Goal: Use online tool/utility: Utilize a website feature to perform a specific function

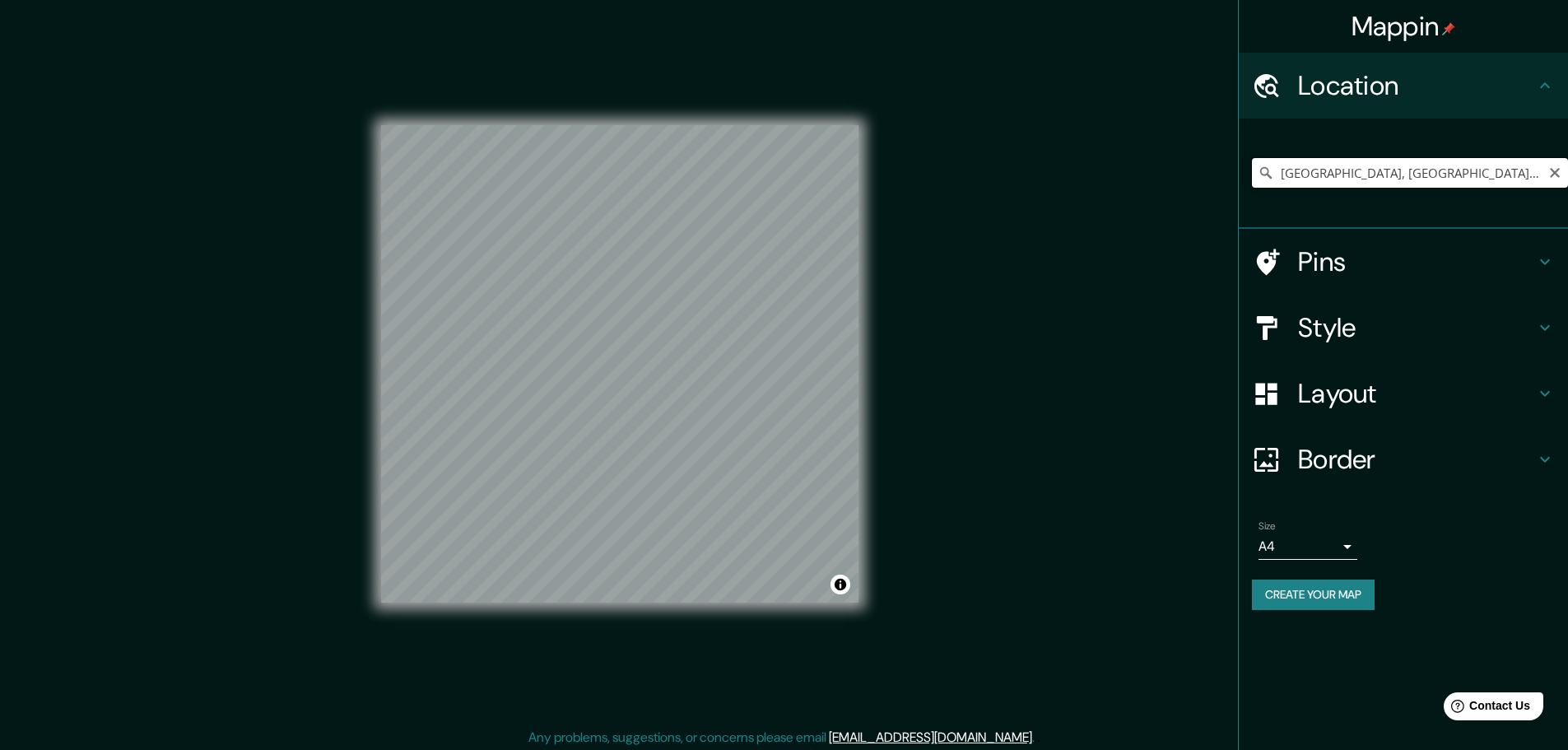
click at [1480, 167] on input "[GEOGRAPHIC_DATA], [GEOGRAPHIC_DATA], [GEOGRAPHIC_DATA]" at bounding box center [1410, 173] width 316 height 30
click at [1563, 176] on input "[GEOGRAPHIC_DATA], [GEOGRAPHIC_DATA], [GEOGRAPHIC_DATA]" at bounding box center [1410, 173] width 316 height 30
click at [1551, 173] on icon "Clear" at bounding box center [1555, 173] width 13 height 13
type input "Santiago de Querétaro, [GEOGRAPHIC_DATA], [GEOGRAPHIC_DATA]"
click at [1518, 156] on div "[GEOGRAPHIC_DATA], [GEOGRAPHIC_DATA], [GEOGRAPHIC_DATA] [GEOGRAPHIC_DATA] [GEOG…" at bounding box center [1410, 173] width 316 height 82
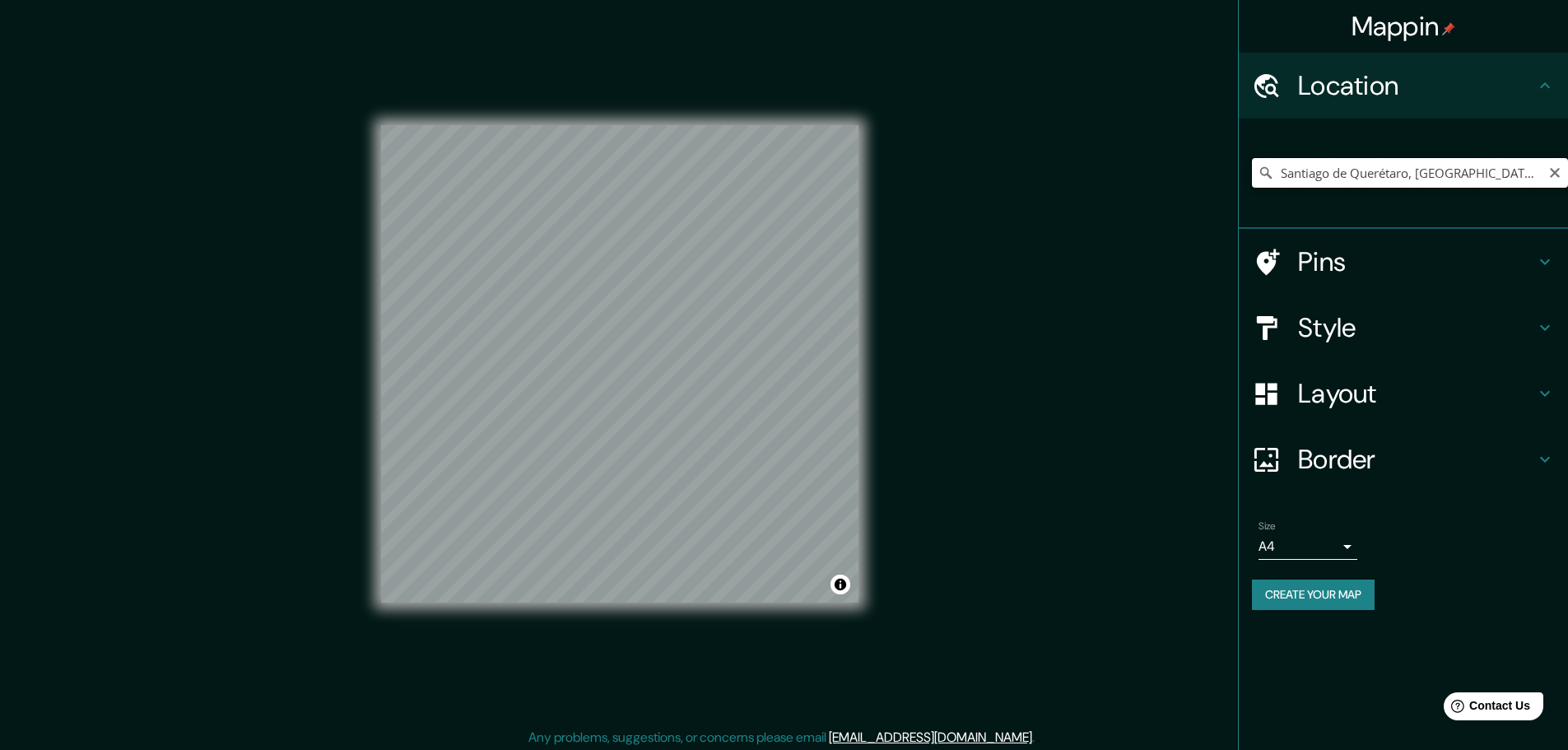
click at [1539, 164] on input "Santiago de Querétaro, [GEOGRAPHIC_DATA], [GEOGRAPHIC_DATA]" at bounding box center [1410, 173] width 316 height 30
click at [1557, 173] on icon "Clear" at bounding box center [1555, 173] width 13 height 13
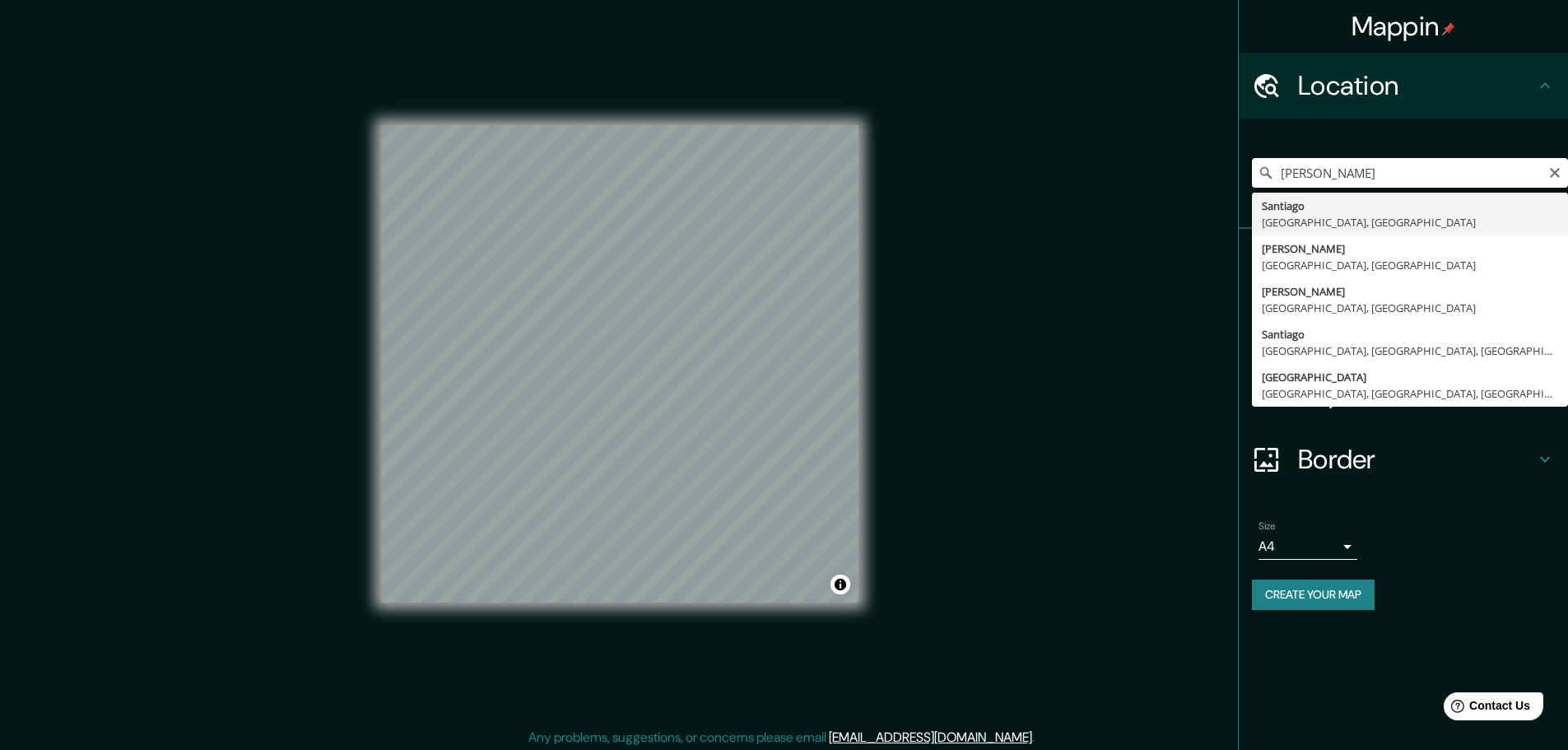
type input "[GEOGRAPHIC_DATA], [GEOGRAPHIC_DATA], [GEOGRAPHIC_DATA]"
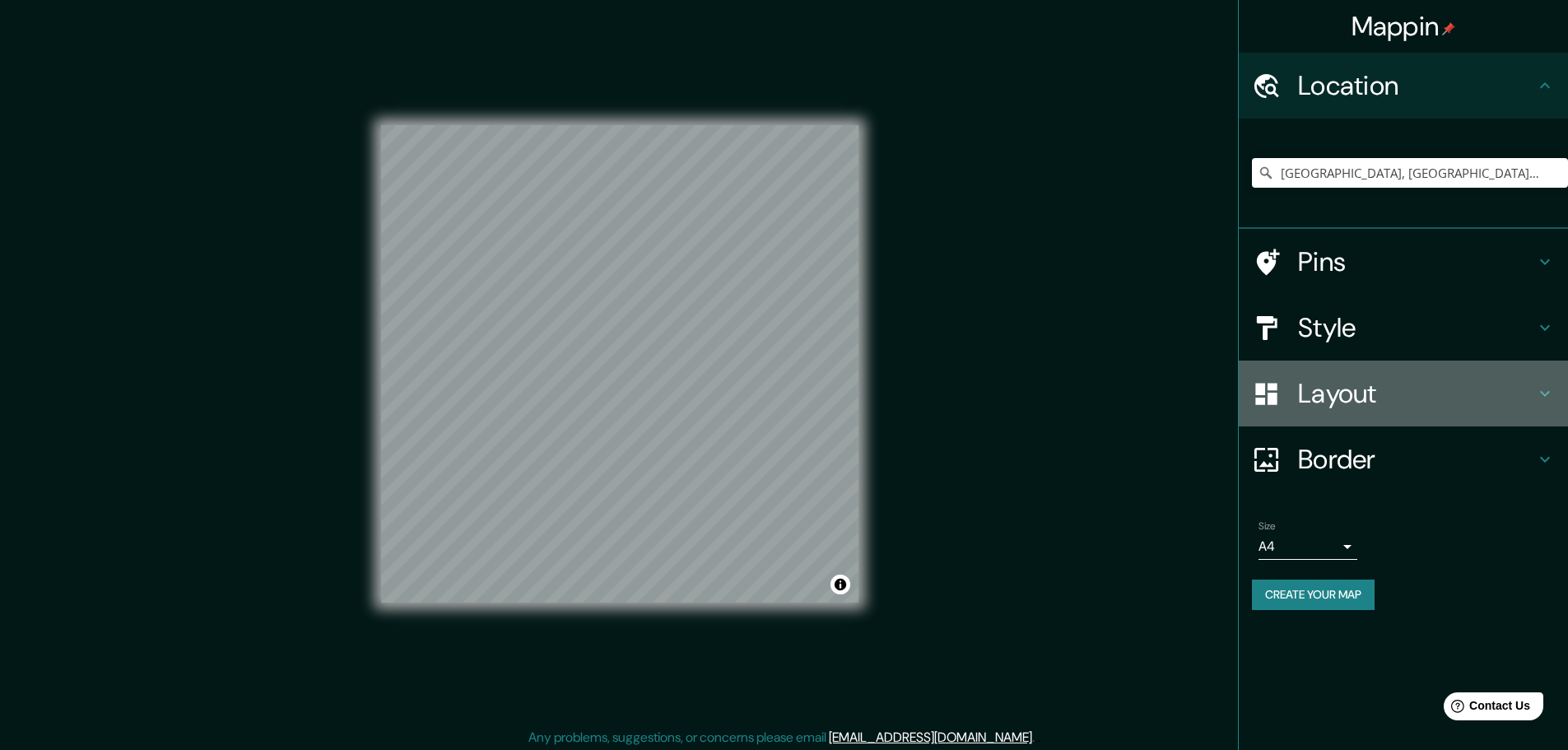
click at [1361, 369] on div "Layout" at bounding box center [1403, 393] width 329 height 66
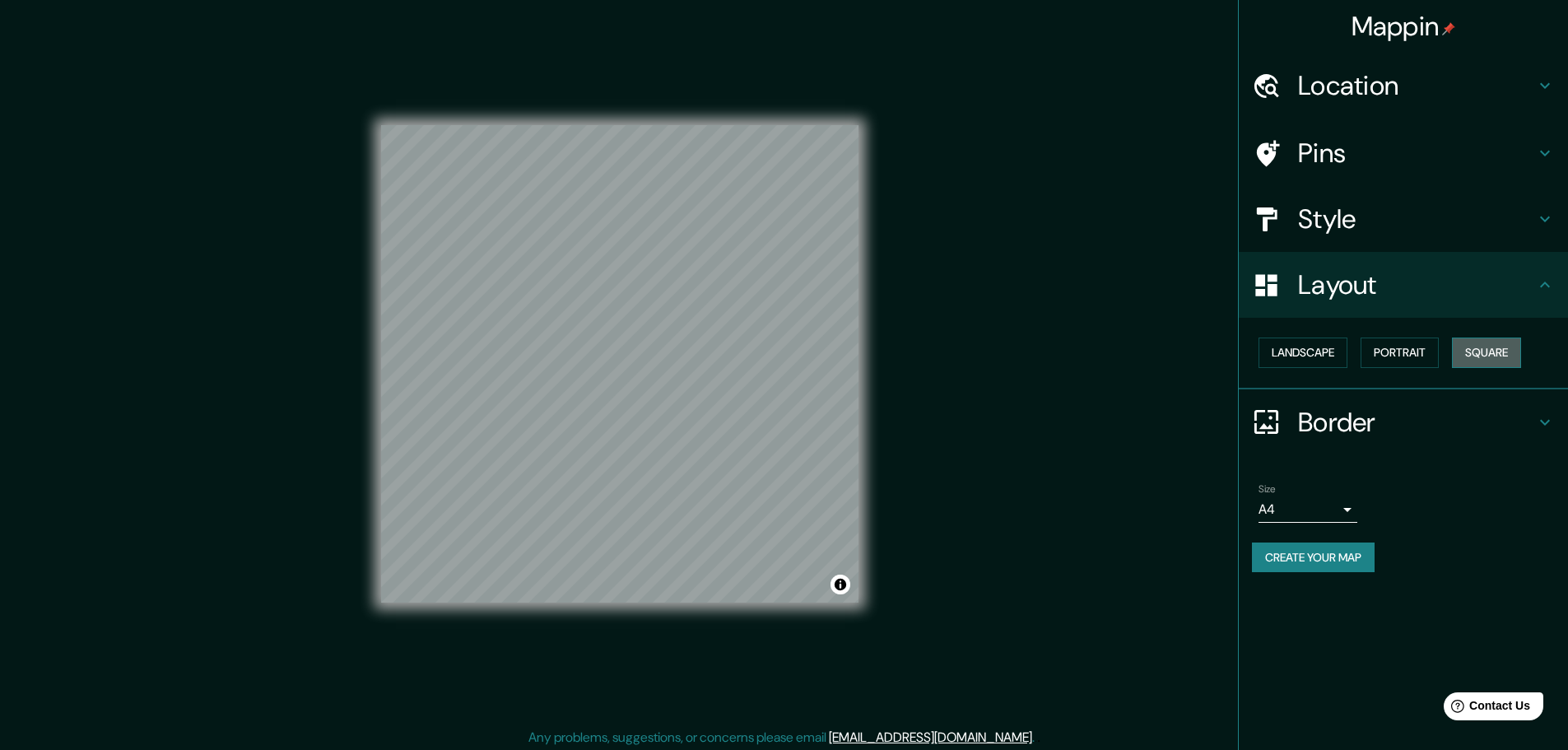
click at [1473, 353] on button "Square" at bounding box center [1486, 353] width 69 height 31
click at [1414, 95] on h4 "Location" at bounding box center [1416, 85] width 237 height 33
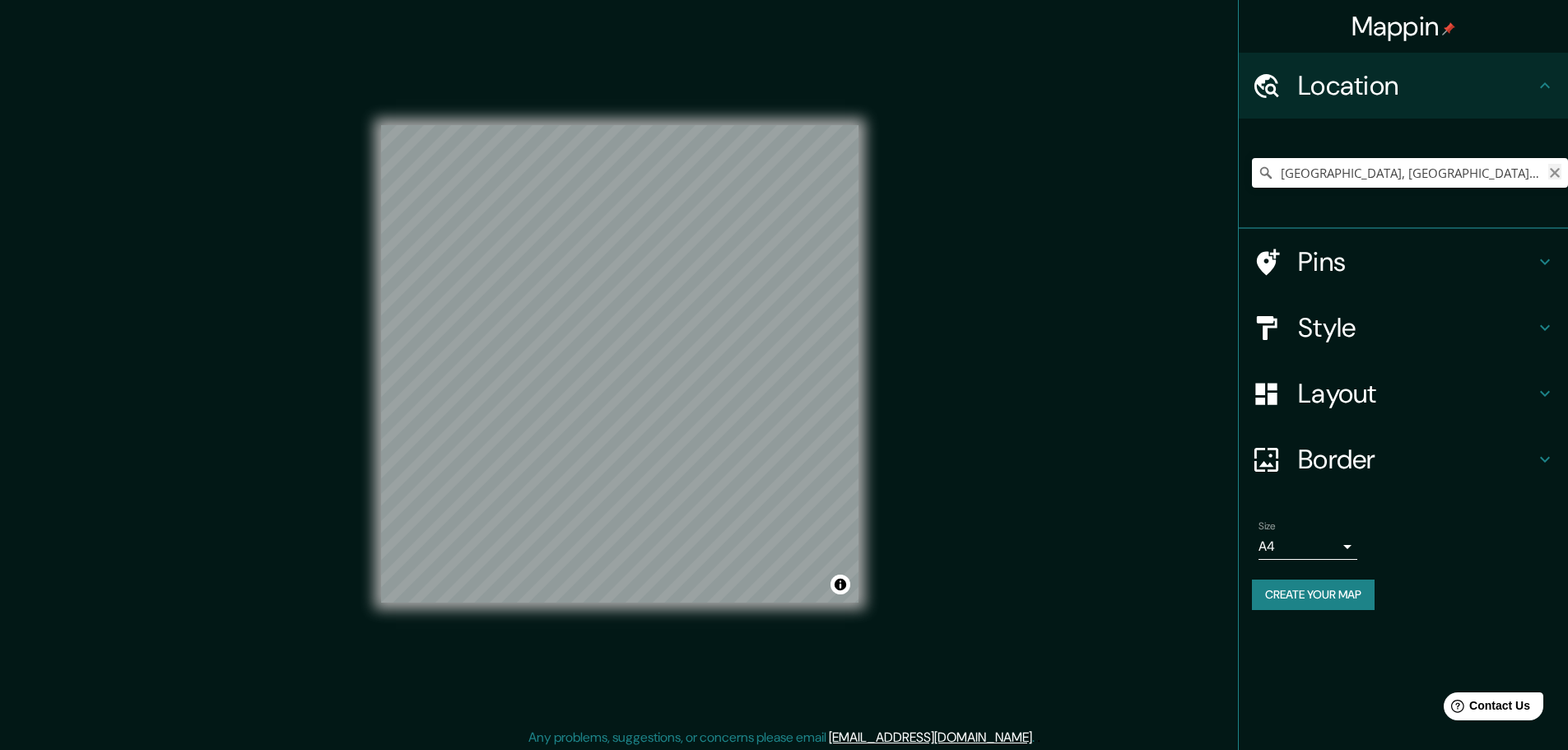
click at [1558, 172] on icon "Clear" at bounding box center [1555, 173] width 13 height 13
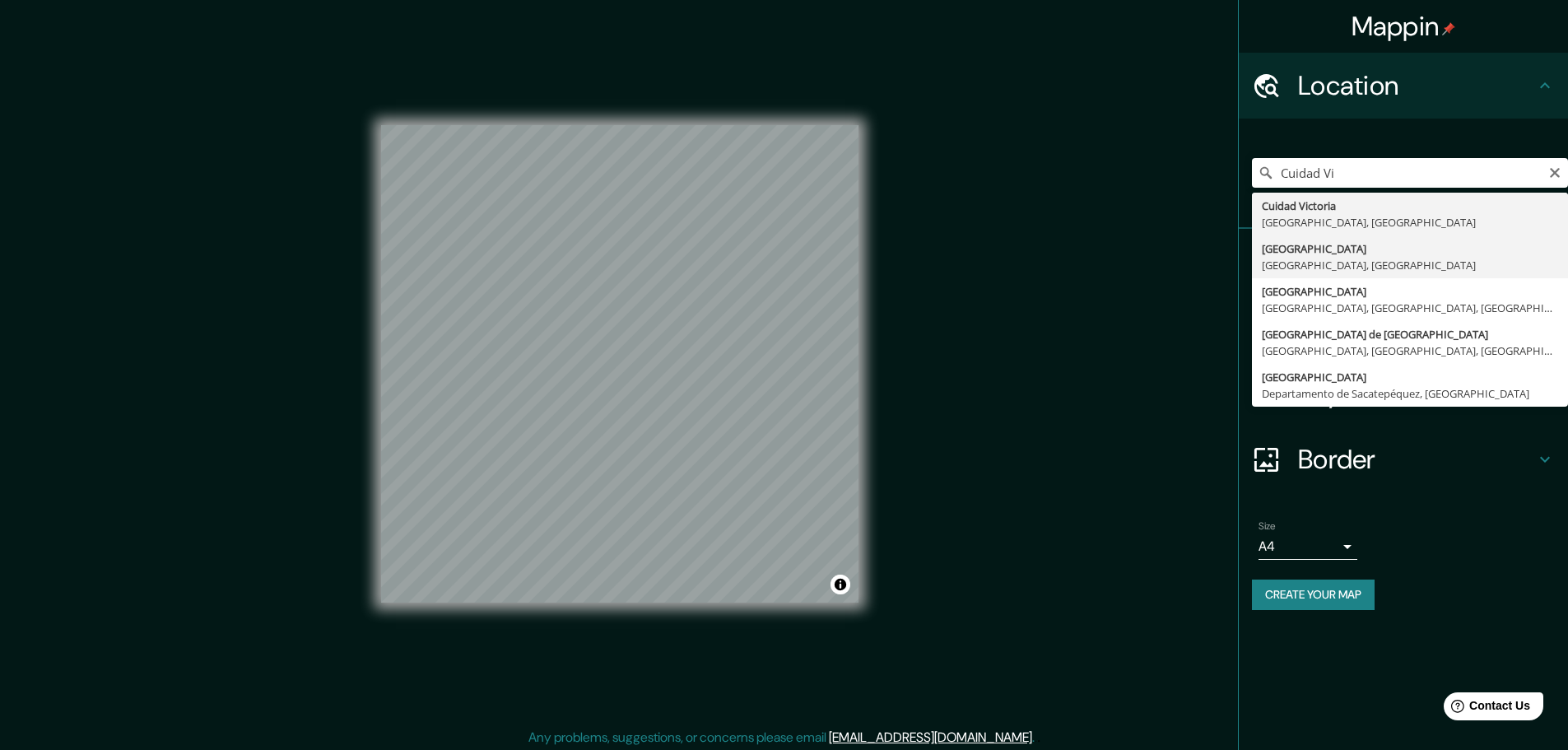
type input "[GEOGRAPHIC_DATA], [GEOGRAPHIC_DATA], [GEOGRAPHIC_DATA]"
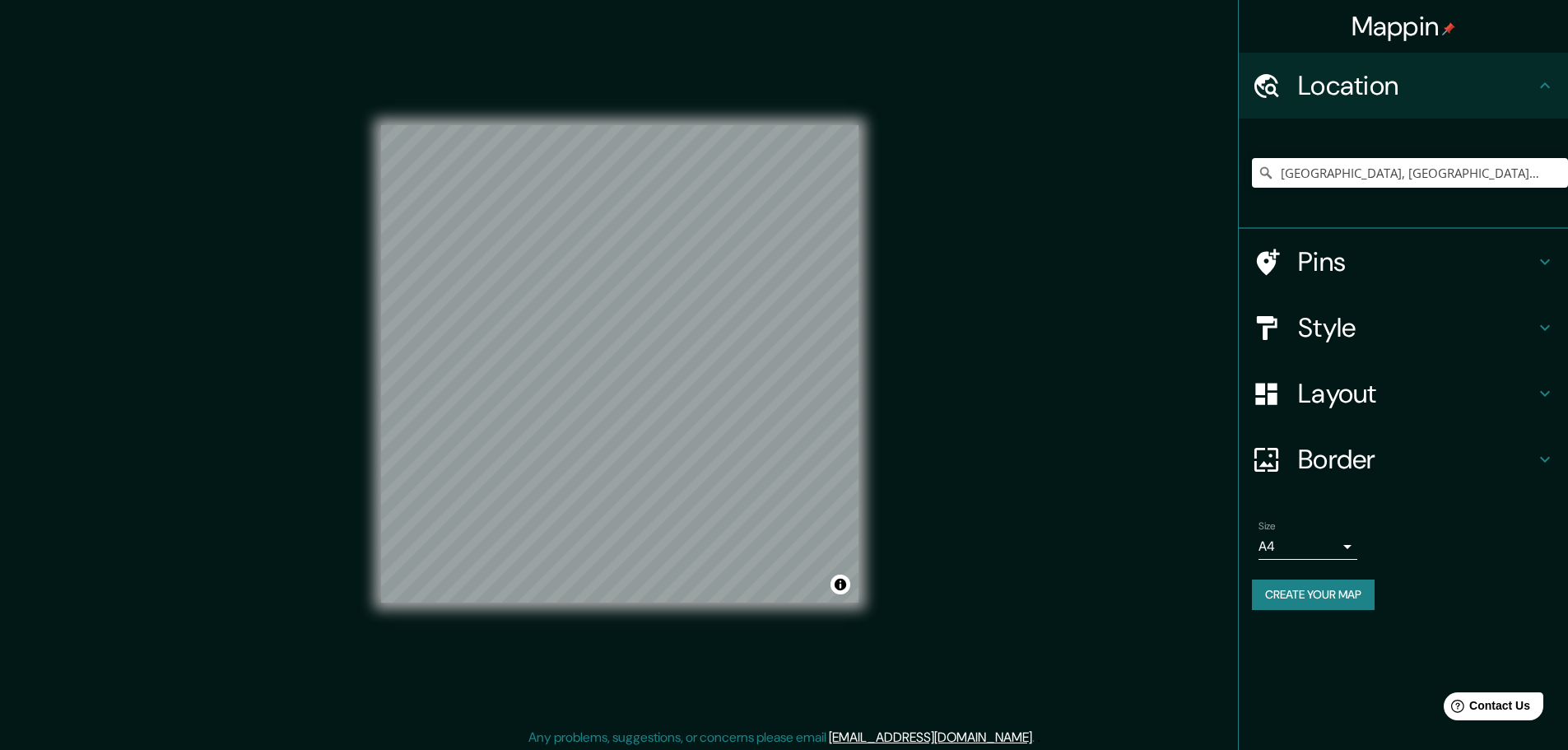
click at [1436, 406] on h4 "Layout" at bounding box center [1416, 393] width 237 height 33
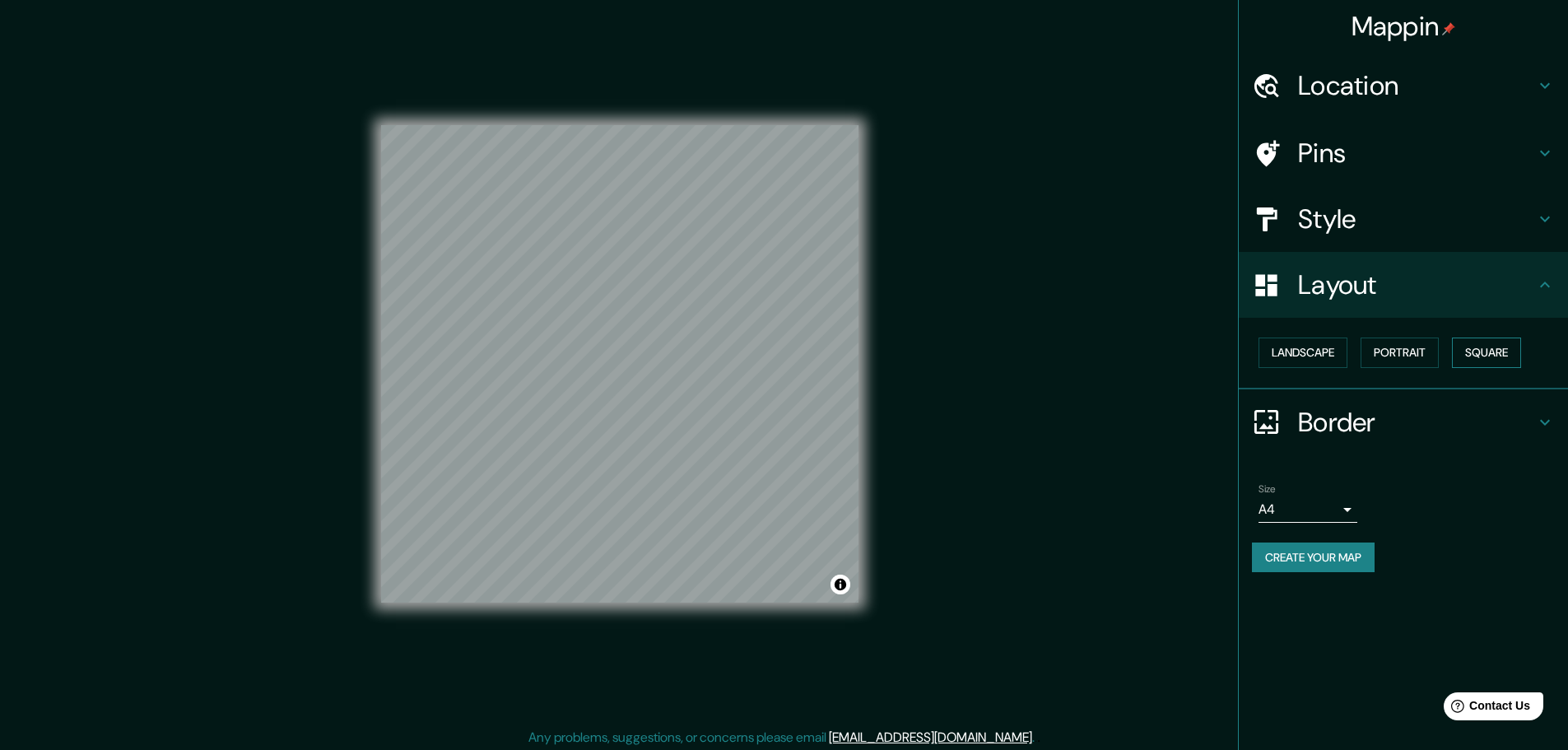
click at [1511, 355] on button "Square" at bounding box center [1486, 353] width 69 height 31
